Goal: Transaction & Acquisition: Purchase product/service

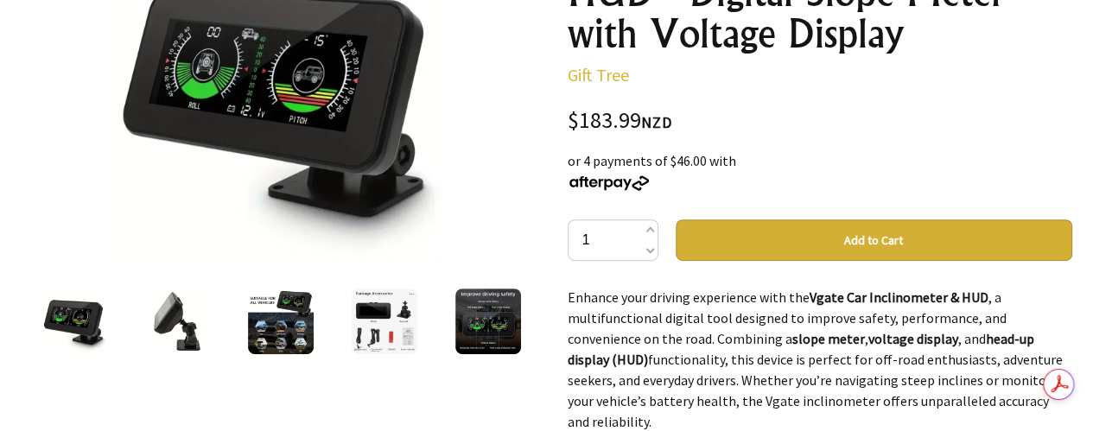
click at [373, 324] on img at bounding box center [385, 321] width 66 height 66
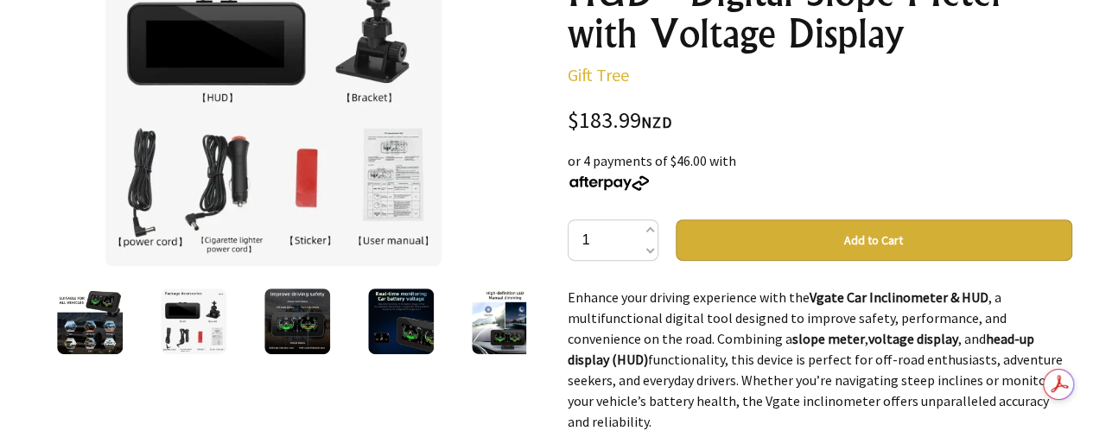
click at [373, 324] on img at bounding box center [401, 321] width 66 height 66
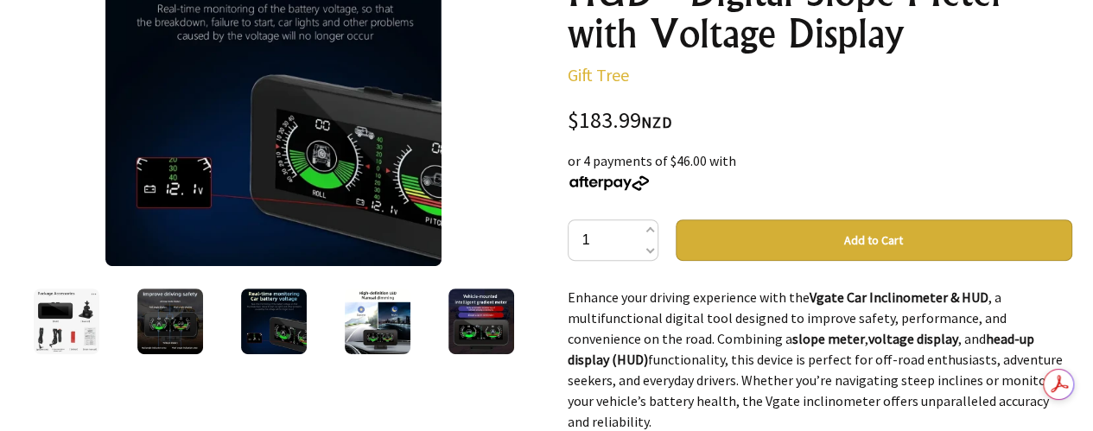
click at [386, 322] on img at bounding box center [378, 321] width 66 height 66
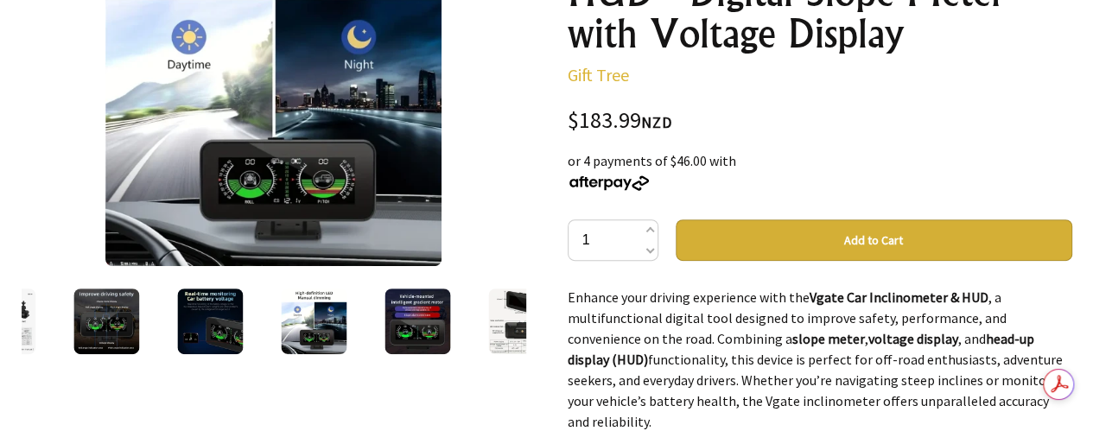
click at [425, 320] on img at bounding box center [417, 321] width 66 height 66
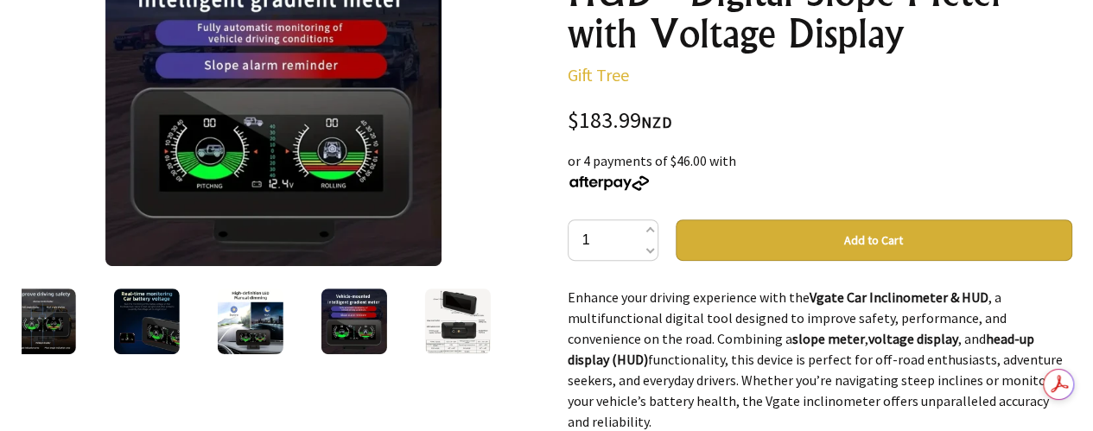
click at [453, 339] on img at bounding box center [457, 321] width 66 height 66
